Goal: Task Accomplishment & Management: Use online tool/utility

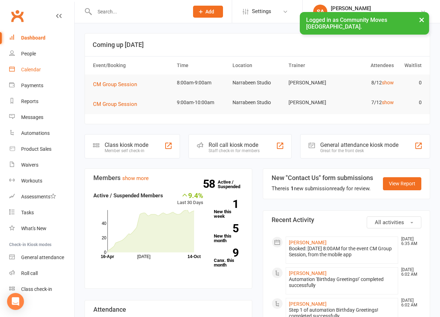
click at [23, 69] on div "Calendar" at bounding box center [31, 70] width 20 height 6
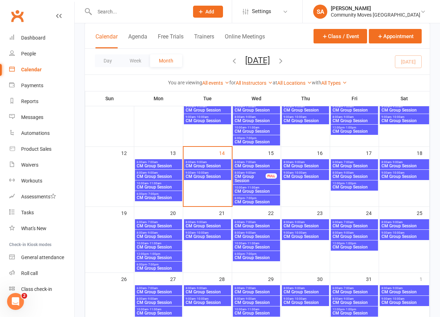
scroll to position [125, 0]
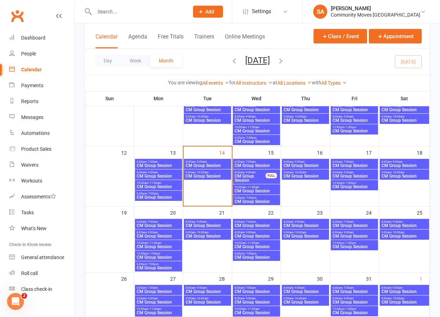
click at [253, 174] on span "CM Group Session" at bounding box center [250, 178] width 32 height 8
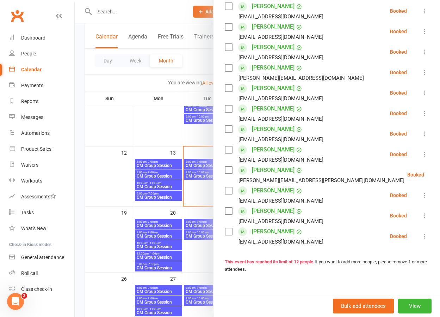
scroll to position [133, 0]
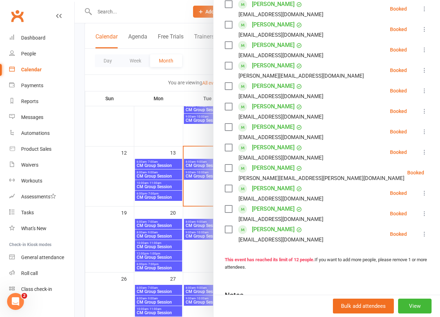
click at [202, 134] on div at bounding box center [257, 158] width 365 height 317
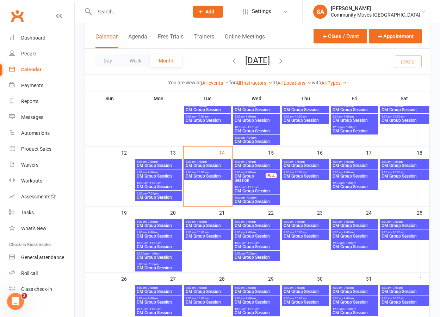
click at [208, 161] on span "8:00am - 9:00am" at bounding box center [207, 161] width 44 height 3
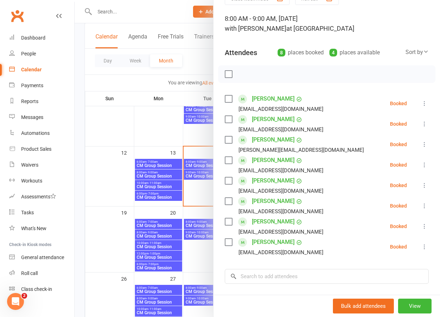
scroll to position [39, 0]
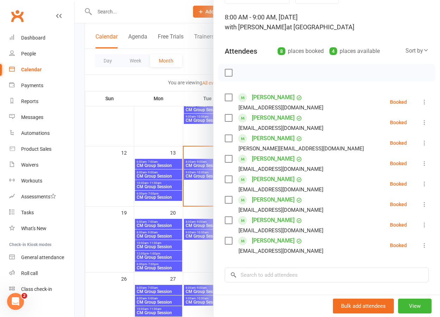
click at [199, 174] on div at bounding box center [257, 158] width 365 height 317
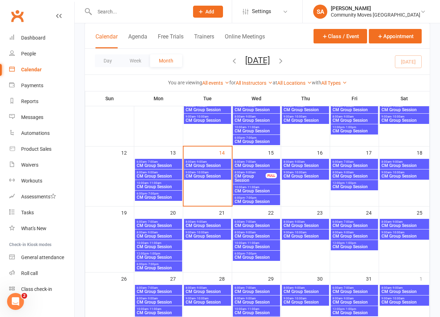
click at [199, 174] on span "CM Group Session" at bounding box center [207, 176] width 44 height 4
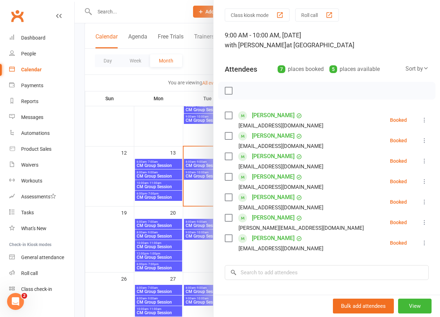
scroll to position [22, 0]
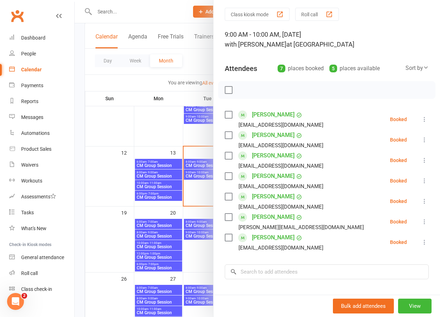
click at [197, 162] on div at bounding box center [257, 158] width 365 height 317
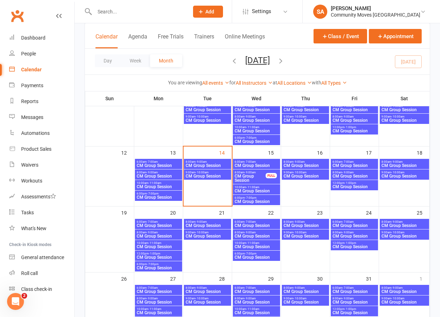
click at [197, 163] on span "CM Group Session" at bounding box center [207, 165] width 44 height 4
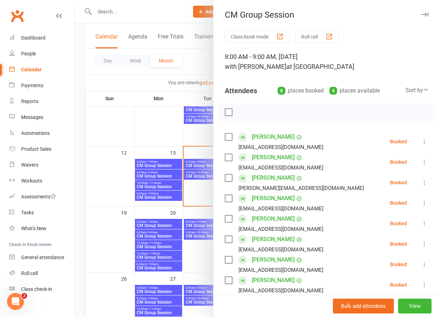
click at [424, 140] on icon at bounding box center [424, 141] width 7 height 7
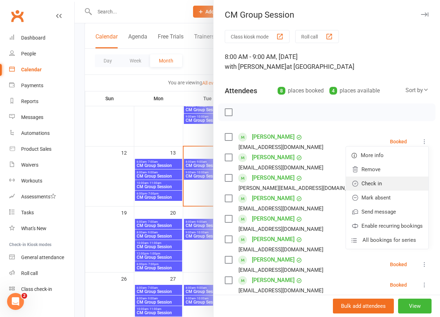
click at [378, 180] on link "Check in" at bounding box center [387, 183] width 82 height 14
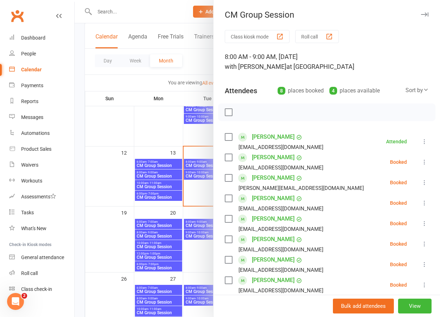
click at [423, 162] on icon at bounding box center [424, 161] width 7 height 7
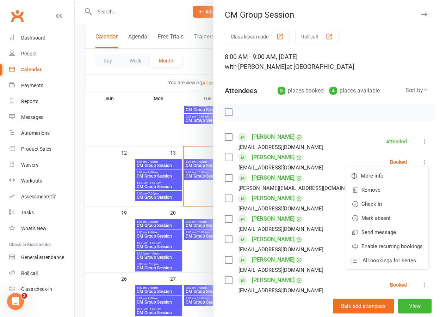
drag, startPoint x: 379, startPoint y: 202, endPoint x: 392, endPoint y: 196, distance: 14.8
click at [380, 202] on link "Check in" at bounding box center [387, 204] width 82 height 14
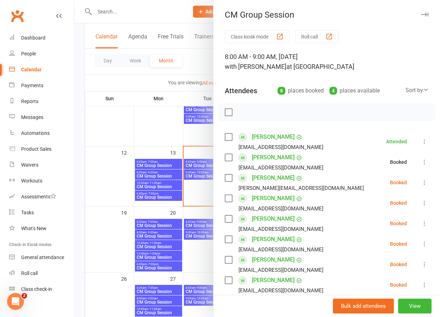
click at [425, 184] on icon at bounding box center [424, 182] width 7 height 7
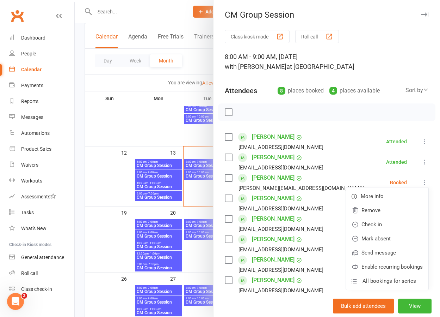
drag, startPoint x: 388, startPoint y: 224, endPoint x: 403, endPoint y: 220, distance: 15.7
click at [390, 223] on link "Check in" at bounding box center [387, 224] width 82 height 14
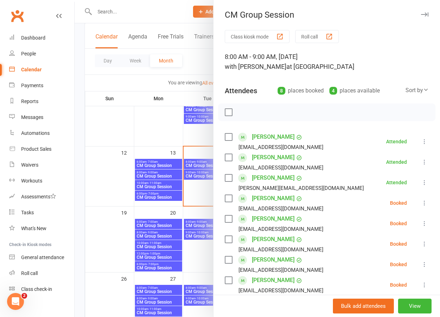
click at [424, 202] on icon at bounding box center [424, 202] width 7 height 7
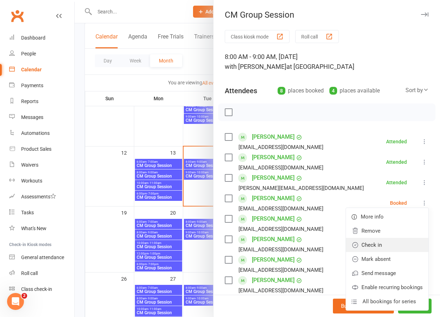
click at [376, 243] on link "Check in" at bounding box center [387, 245] width 82 height 14
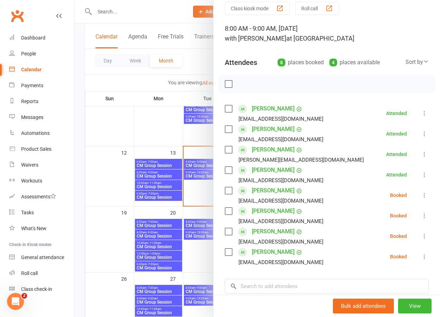
scroll to position [32, 0]
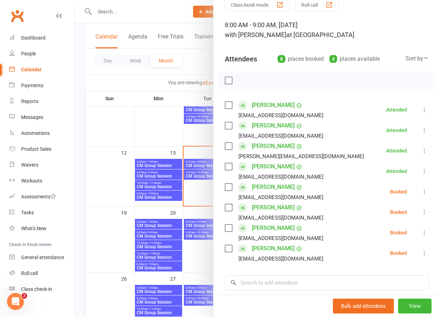
click at [423, 190] on icon at bounding box center [424, 191] width 7 height 7
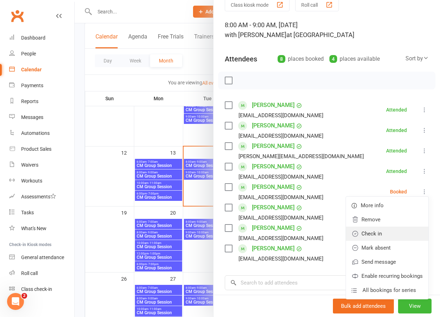
click at [389, 232] on link "Check in" at bounding box center [387, 233] width 82 height 14
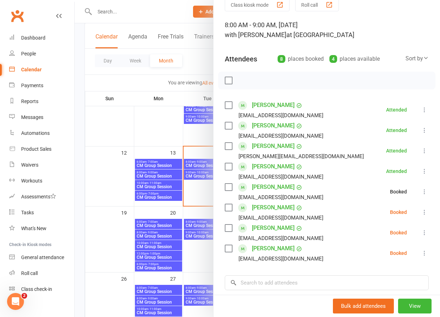
click at [426, 208] on button at bounding box center [424, 212] width 8 height 8
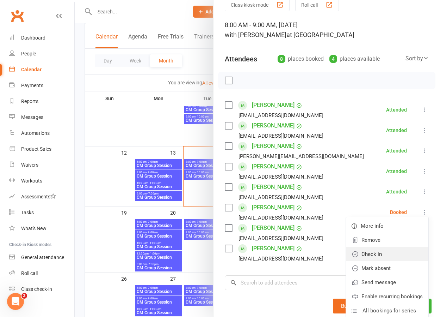
click at [373, 254] on link "Check in" at bounding box center [387, 254] width 82 height 14
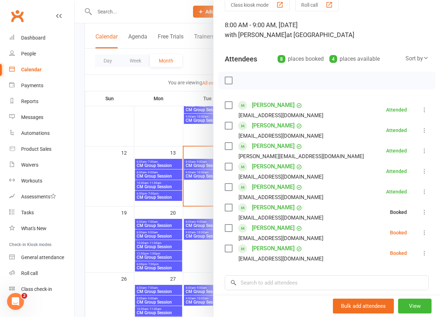
click at [425, 231] on icon at bounding box center [424, 232] width 7 height 7
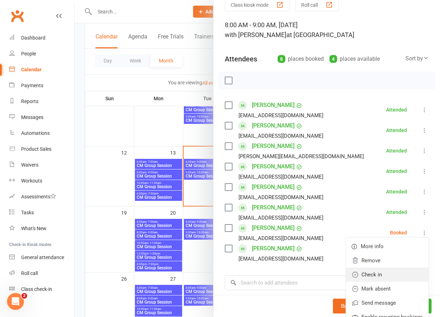
click at [383, 270] on link "Check in" at bounding box center [387, 274] width 82 height 14
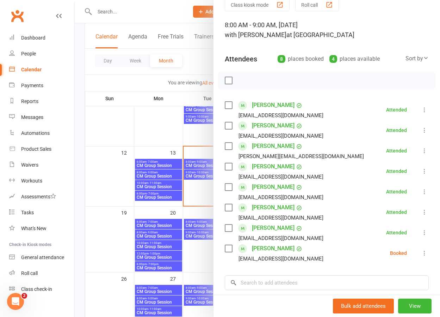
click at [422, 251] on icon at bounding box center [424, 252] width 7 height 7
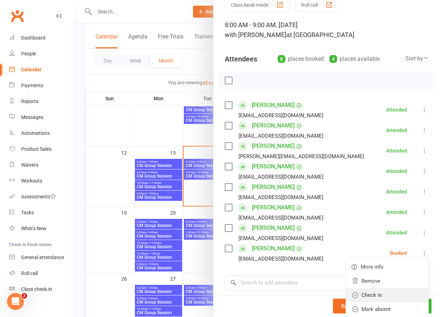
click at [378, 291] on link "Check in" at bounding box center [387, 295] width 82 height 14
